Goal: Information Seeking & Learning: Learn about a topic

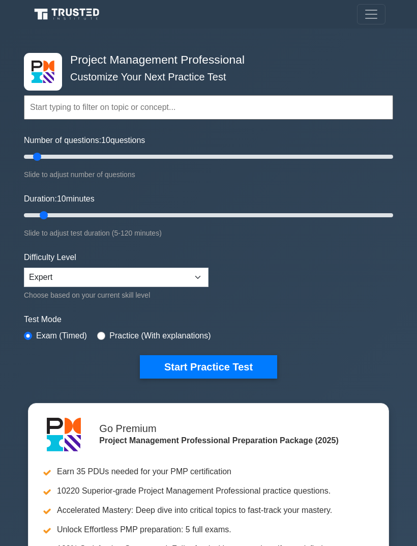
click at [247, 367] on button "Start Practice Test" at bounding box center [208, 366] width 137 height 23
click at [47, 219] on input "Duration: 10 minutes" at bounding box center [208, 215] width 369 height 12
type input "15"
click at [54, 215] on input "Duration: 10 minutes" at bounding box center [208, 215] width 369 height 12
click at [187, 355] on button "Start Practice Test" at bounding box center [208, 366] width 137 height 23
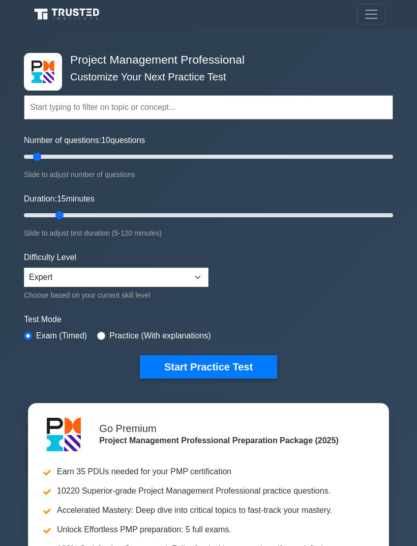
click at [236, 363] on button "Start Practice Test" at bounding box center [208, 366] width 137 height 23
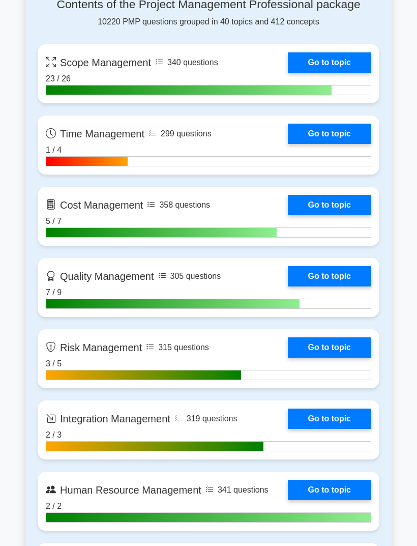
scroll to position [706, 0]
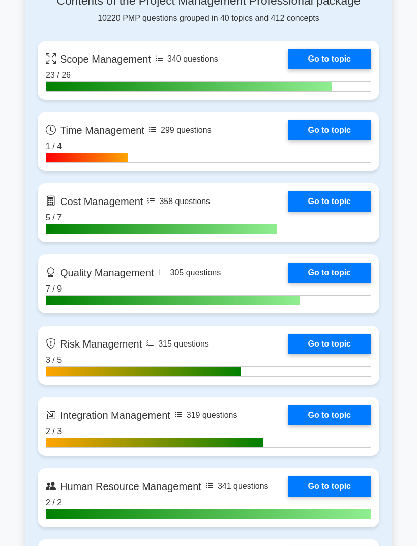
click at [349, 211] on link "Go to topic" at bounding box center [329, 201] width 83 height 20
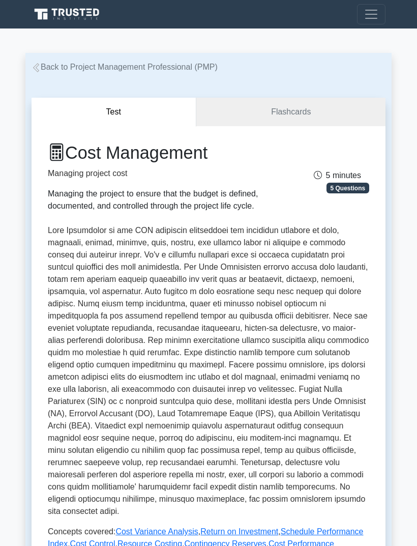
click at [376, 8] on span "Toggle navigation" at bounding box center [371, 14] width 15 height 15
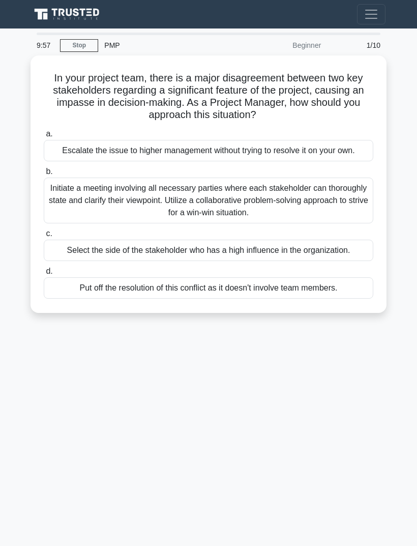
click at [381, 8] on button "Toggle navigation" at bounding box center [371, 14] width 28 height 20
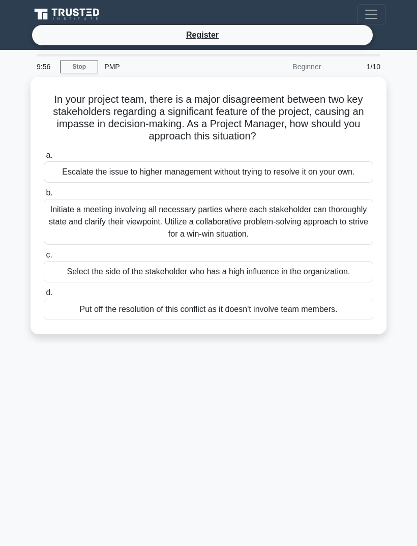
click at [369, 11] on span "Toggle navigation" at bounding box center [371, 14] width 15 height 15
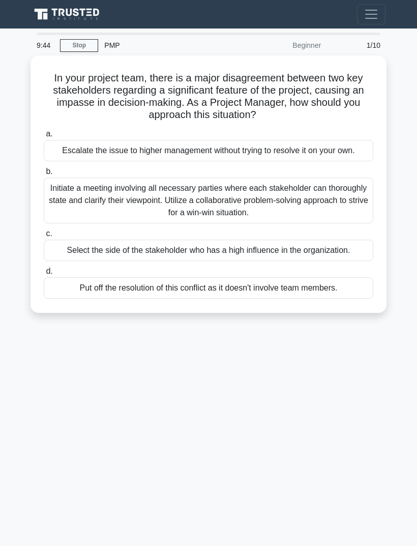
click at [214, 65] on div "In your project team, there is a major disagreement between two key stakeholder…" at bounding box center [209, 183] width 348 height 249
click at [200, 66] on div "In your project team, there is a major disagreement between two key stakeholder…" at bounding box center [209, 183] width 348 height 249
click at [64, 434] on div "9:26 Stop PMP Beginner 1/10 In your project team, there is a major disagreement…" at bounding box center [208, 287] width 366 height 508
click at [347, 216] on div "Initiate a meeting involving all necessary parties where each stakeholder can t…" at bounding box center [208, 200] width 329 height 46
click at [44, 175] on input "b. Initiate a meeting involving all necessary parties where each stakeholder ca…" at bounding box center [44, 171] width 0 height 7
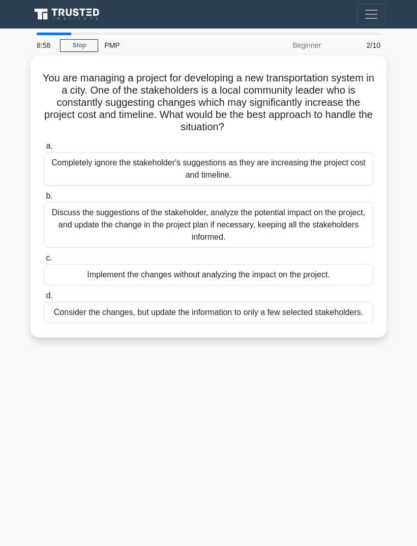
click at [25, 243] on div "You are managing a project for developing a new transportation system in a city…" at bounding box center [208, 202] width 366 height 294
click at [72, 227] on div "Discuss the suggestions of the stakeholder, analyze the potential impact on the…" at bounding box center [208, 225] width 329 height 46
click at [44, 199] on input "b. Discuss the suggestions of the stakeholder, analyze the potential impact on …" at bounding box center [44, 196] width 0 height 7
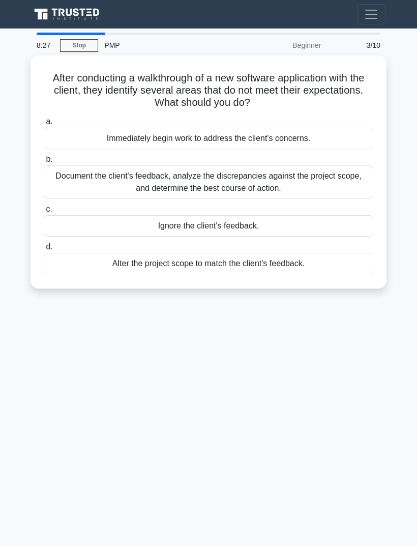
click at [78, 374] on div "8:27 Stop PMP Beginner 3/10 After conducting a walkthrough of a new software ap…" at bounding box center [208, 287] width 366 height 508
click at [65, 176] on div "Document the client's feedback, analyze the discrepancies against the project s…" at bounding box center [208, 182] width 329 height 34
click at [44, 163] on input "b. Document the client's feedback, analyze the discrepancies against the projec…" at bounding box center [44, 159] width 0 height 7
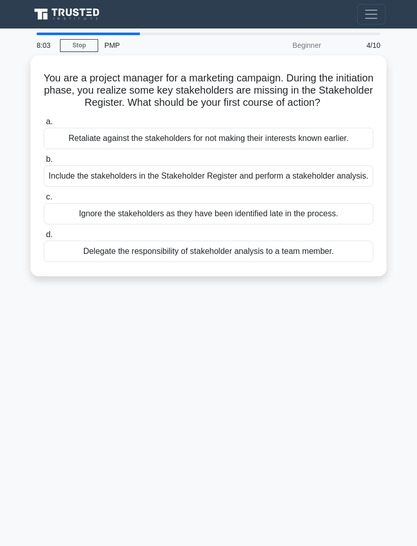
click at [32, 410] on div "8:03 Stop PMP Beginner 4/10 You are a project manager for a marketing campaign.…" at bounding box center [208, 287] width 366 height 508
click at [90, 187] on div "Include the stakeholders in the Stakeholder Register and perform a stakeholder …" at bounding box center [208, 175] width 329 height 21
click at [44, 163] on input "b. Include the stakeholders in the Stakeholder Register and perform a stakehold…" at bounding box center [44, 159] width 0 height 7
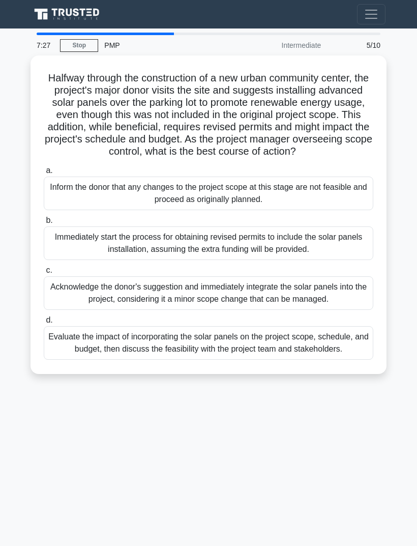
click at [67, 443] on div "7:27 Stop PMP Intermediate 5/10 Halfway through the construction of a new urban…" at bounding box center [208, 287] width 366 height 508
click at [75, 359] on div "Evaluate the impact of incorporating the solar panels on the project scope, sch…" at bounding box center [208, 343] width 329 height 34
click at [44, 323] on input "d. Evaluate the impact of incorporating the solar panels on the project scope, …" at bounding box center [44, 320] width 0 height 7
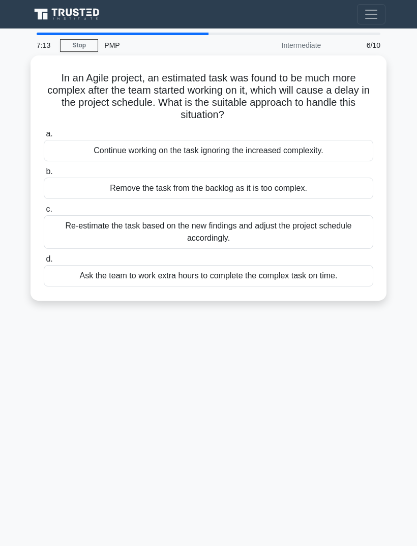
click at [157, 72] on h5 "In an Agile project, an estimated task was found to be much more complex after …" at bounding box center [208, 97] width 331 height 50
click at [59, 87] on h5 "In an Agile project, an estimated task was found to be much more complex after …" at bounding box center [208, 97] width 331 height 50
click at [62, 424] on div "6:51 Stop PMP Intermediate 6/10 In an Agile project, an estimated task was foun…" at bounding box center [208, 287] width 366 height 508
click at [62, 423] on div "6:51 Stop PMP Intermediate 6/10 In an Agile project, an estimated task was foun…" at bounding box center [208, 287] width 366 height 508
click at [179, 229] on div "Re-estimate the task based on the new findings and adjust the project schedule …" at bounding box center [208, 232] width 329 height 34
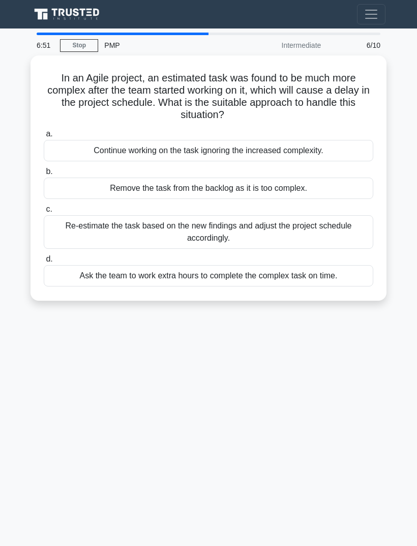
click at [44, 213] on input "c. Re-estimate the task based on the new findings and adjust the project schedu…" at bounding box center [44, 209] width 0 height 7
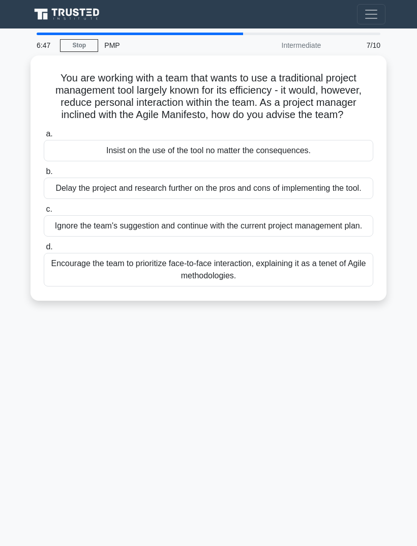
click at [126, 72] on h5 "You are working with a team that wants to use a traditional project management …" at bounding box center [208, 97] width 331 height 50
click at [56, 400] on div "6:00 Stop PMP Intermediate 7/10 You are working with a team that wants to use a…" at bounding box center [208, 287] width 366 height 508
click at [57, 286] on div "Encourage the team to prioritize face-to-face interaction, explaining it as a t…" at bounding box center [208, 270] width 329 height 34
click at [44, 250] on input "d. Encourage the team to prioritize face-to-face interaction, explaining it as …" at bounding box center [44, 247] width 0 height 7
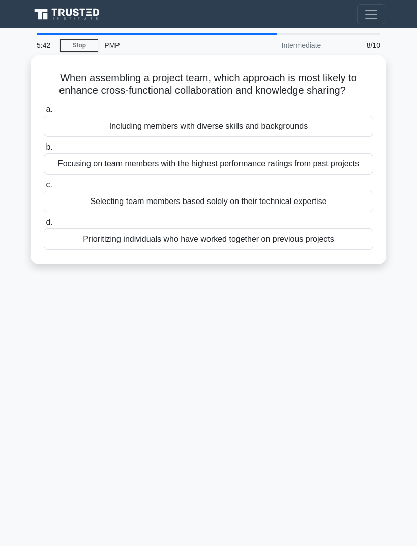
click at [35, 350] on div "5:42 Stop PMP Intermediate 8/10 When assembling a project team, which approach …" at bounding box center [208, 287] width 366 height 508
click at [88, 136] on div "Including members with diverse skills and backgrounds" at bounding box center [208, 125] width 329 height 21
click at [44, 113] on input "a. Including members with diverse skills and backgrounds" at bounding box center [44, 109] width 0 height 7
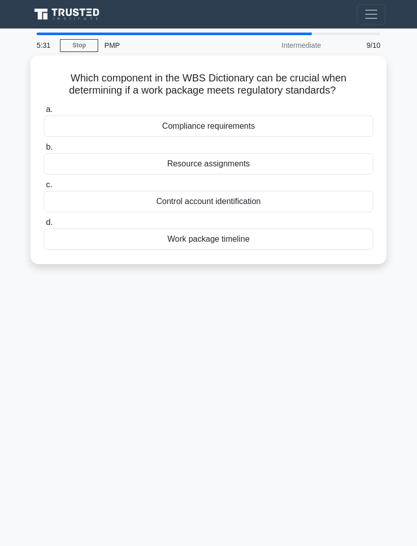
click at [54, 343] on div "5:31 Stop PMP Intermediate 9/10 Which component in the WBS Dictionary can be cr…" at bounding box center [208, 287] width 366 height 508
click at [98, 120] on div "Compliance requirements" at bounding box center [208, 125] width 329 height 21
click at [44, 113] on input "a. Compliance requirements" at bounding box center [44, 109] width 0 height 7
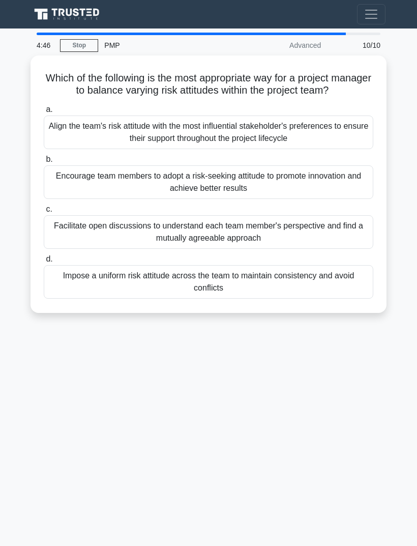
scroll to position [33, 0]
click at [55, 450] on div "4:12 Stop PMP Advanced 10/10 Which of the following is the most appropriate way…" at bounding box center [208, 287] width 366 height 508
click at [181, 265] on div "Impose a uniform risk attitude across the team to maintain consistency and avoi…" at bounding box center [208, 282] width 329 height 34
click at [44, 257] on input "d. Impose a uniform risk attitude across the team to maintain consistency and a…" at bounding box center [44, 259] width 0 height 7
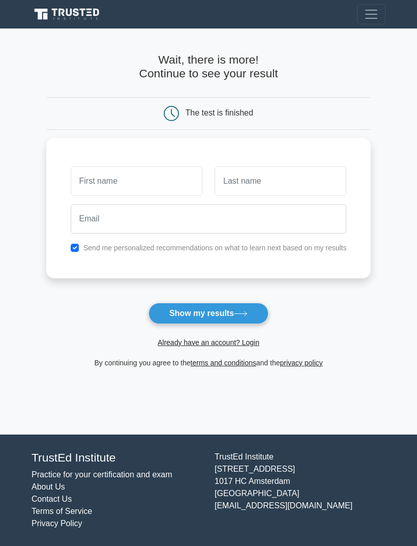
click at [138, 180] on input "text" at bounding box center [137, 180] width 132 height 29
type input "hh"
click at [300, 174] on input "text" at bounding box center [281, 180] width 132 height 29
type input "hhh"
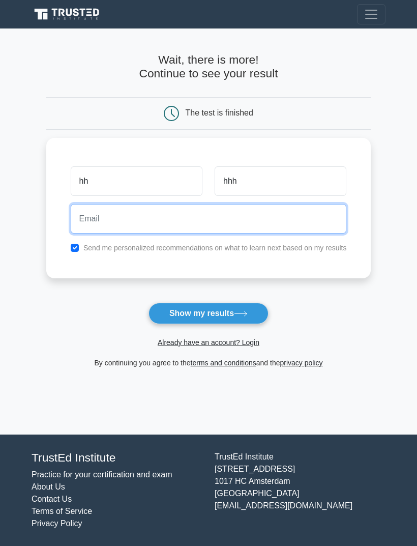
click at [305, 210] on input "email" at bounding box center [209, 218] width 276 height 29
type input "homeho13c@icloud.com"
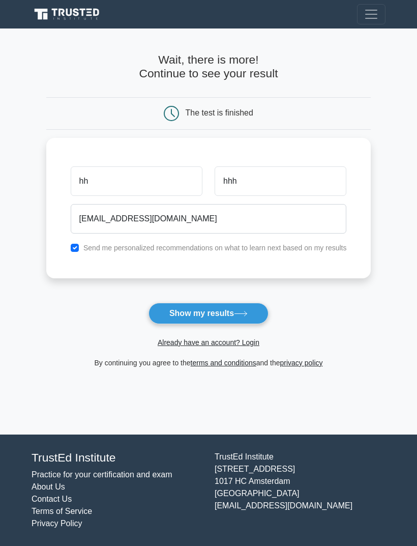
click at [254, 314] on button "Show my results" at bounding box center [208, 312] width 120 height 21
click at [71, 244] on input "checkbox" at bounding box center [75, 248] width 8 height 8
checkbox input "false"
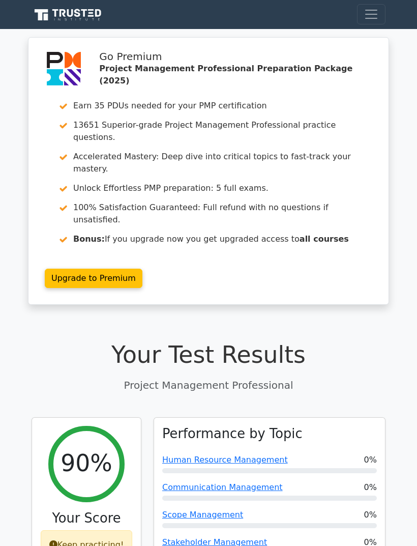
click at [375, 19] on span "Toggle navigation" at bounding box center [371, 14] width 15 height 15
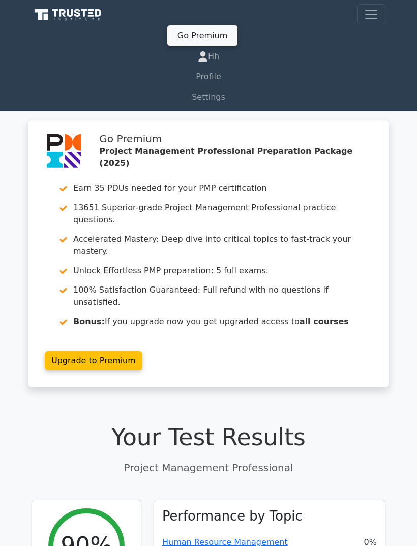
click at [215, 78] on link "Profile" at bounding box center [209, 77] width 354 height 20
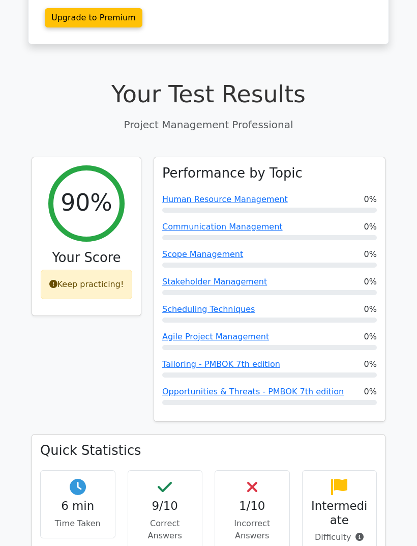
scroll to position [254, 0]
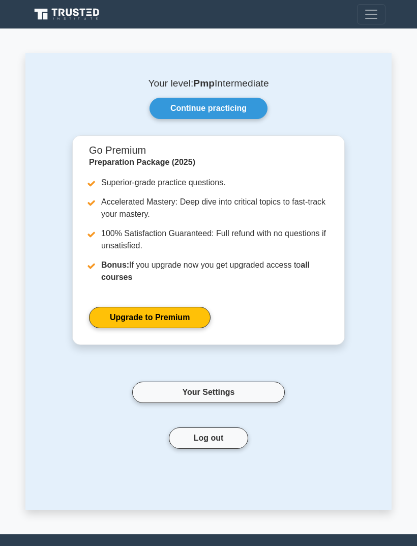
click at [249, 388] on link "Your Settings" at bounding box center [208, 391] width 153 height 21
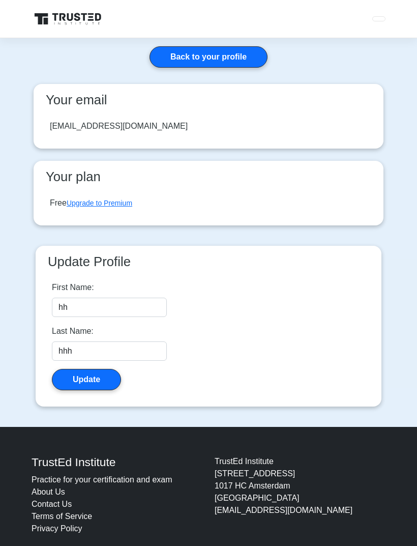
scroll to position [33, 0]
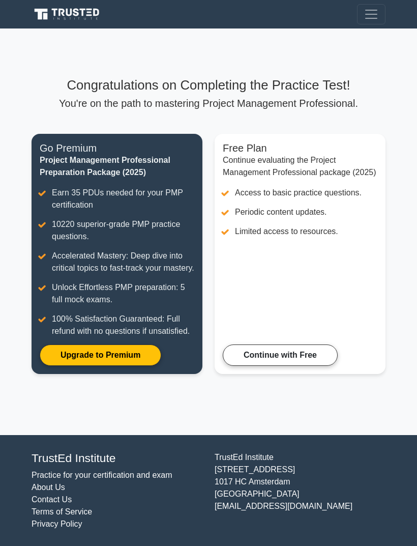
click at [319, 366] on link "Continue with Free" at bounding box center [280, 354] width 115 height 21
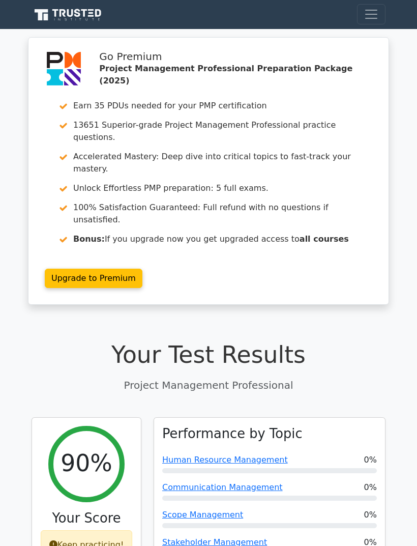
click at [376, 23] on button "Toggle navigation" at bounding box center [371, 14] width 28 height 20
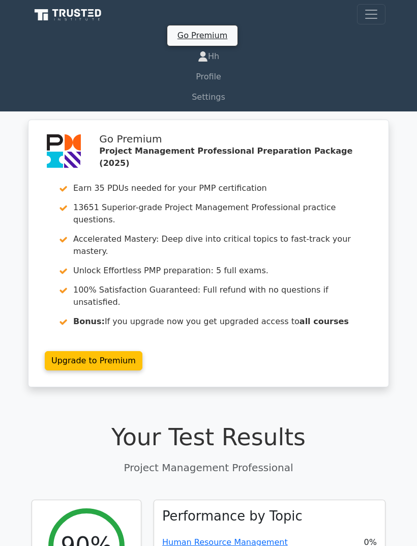
click at [405, 154] on div "Go Premium Project Management Professional Preparation Package (2025) Earn 35 P…" at bounding box center [208, 259] width 417 height 280
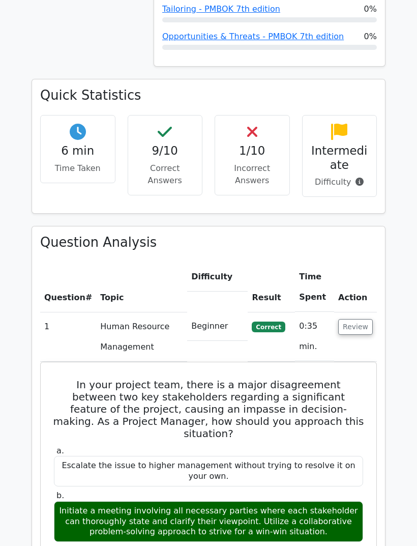
click at [365, 319] on button "Review" at bounding box center [355, 327] width 35 height 16
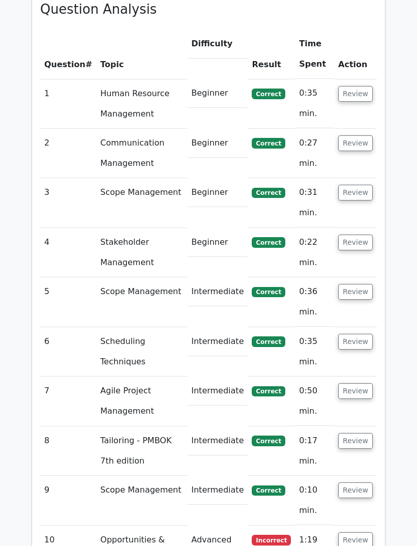
scroll to position [1182, 0]
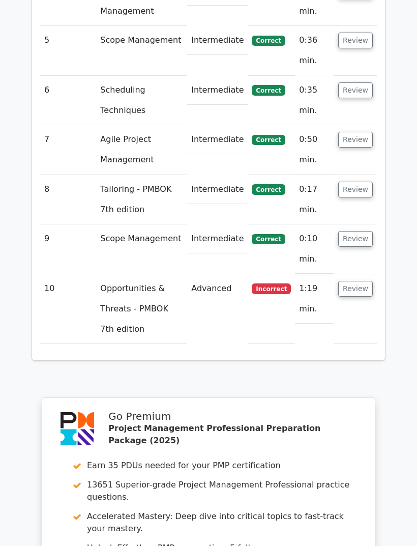
click at [363, 281] on button "Review" at bounding box center [355, 289] width 35 height 16
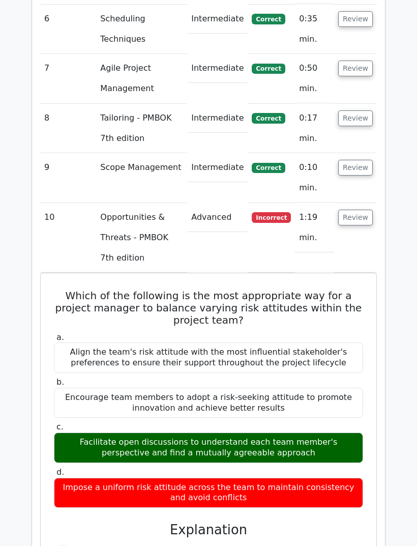
scroll to position [1253, 0]
